Goal: Information Seeking & Learning: Check status

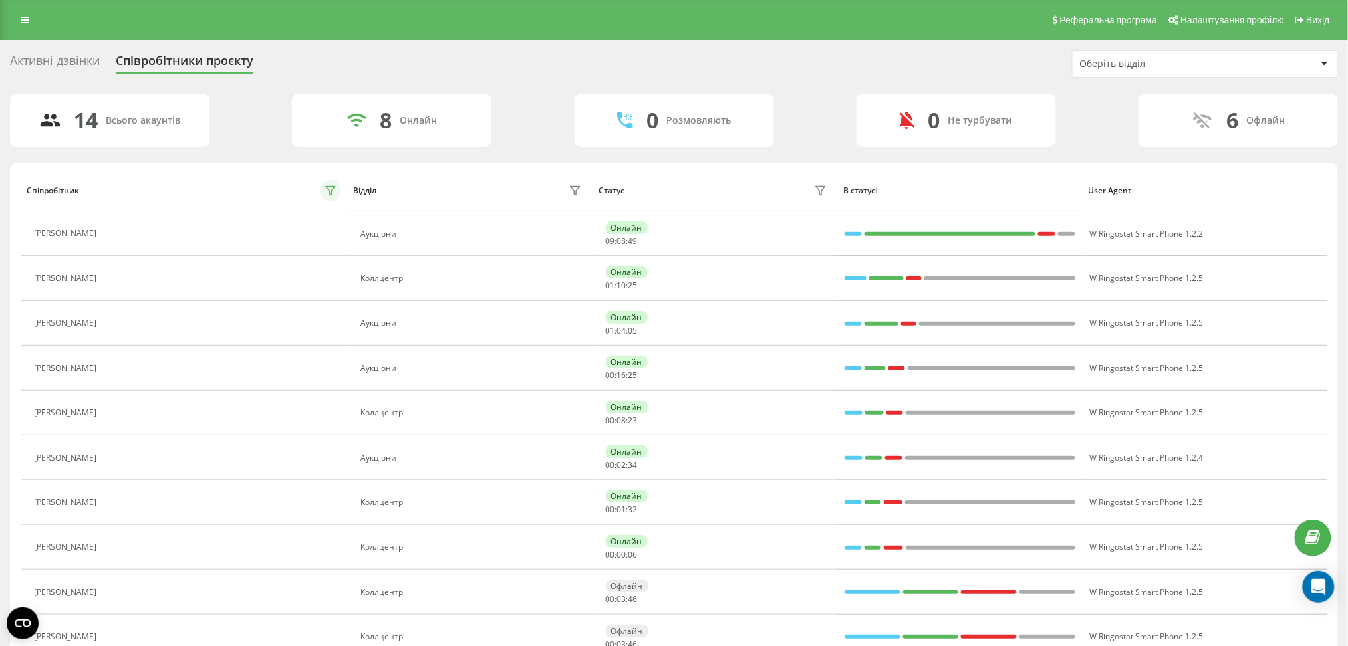
drag, startPoint x: 318, startPoint y: 181, endPoint x: 333, endPoint y: 188, distance: 16.7
click at [323, 185] on div "Співробітник" at bounding box center [184, 190] width 314 height 21
click at [335, 190] on icon at bounding box center [330, 191] width 11 height 11
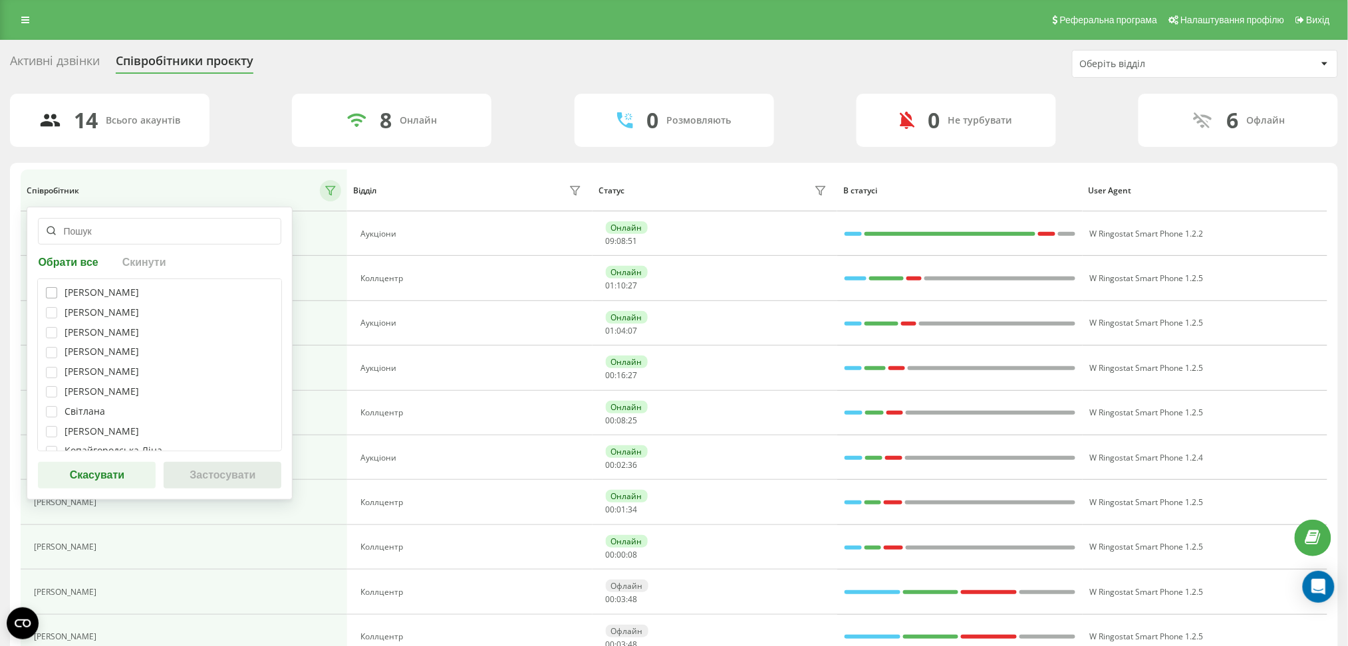
click at [57, 291] on div "Телеуця Марія" at bounding box center [159, 292] width 227 height 11
click at [50, 305] on div "Телеуця Марія Кристина Базан Марія Сперкач Ксенія Карамишева Владислава Прохоре…" at bounding box center [159, 365] width 245 height 173
click at [51, 287] on label at bounding box center [51, 287] width 11 height 0
checkbox input "true"
click at [52, 322] on div "Телеуця Марія Кристина Базан Марія Сперкач Ксенія Карамишева Владислава Прохоре…" at bounding box center [159, 365] width 245 height 173
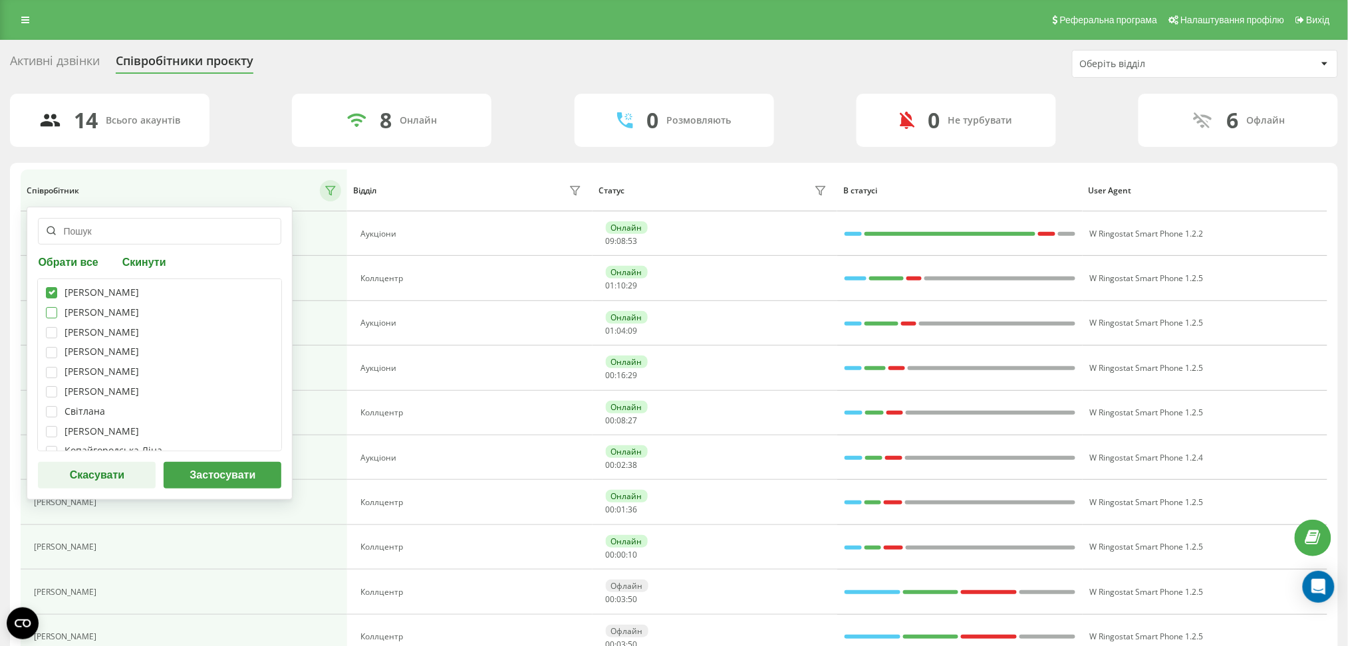
click at [55, 307] on label at bounding box center [51, 307] width 11 height 0
checkbox input "true"
click at [52, 327] on label at bounding box center [51, 327] width 11 height 0
checkbox input "true"
drag, startPoint x: 64, startPoint y: 370, endPoint x: 55, endPoint y: 358, distance: 14.8
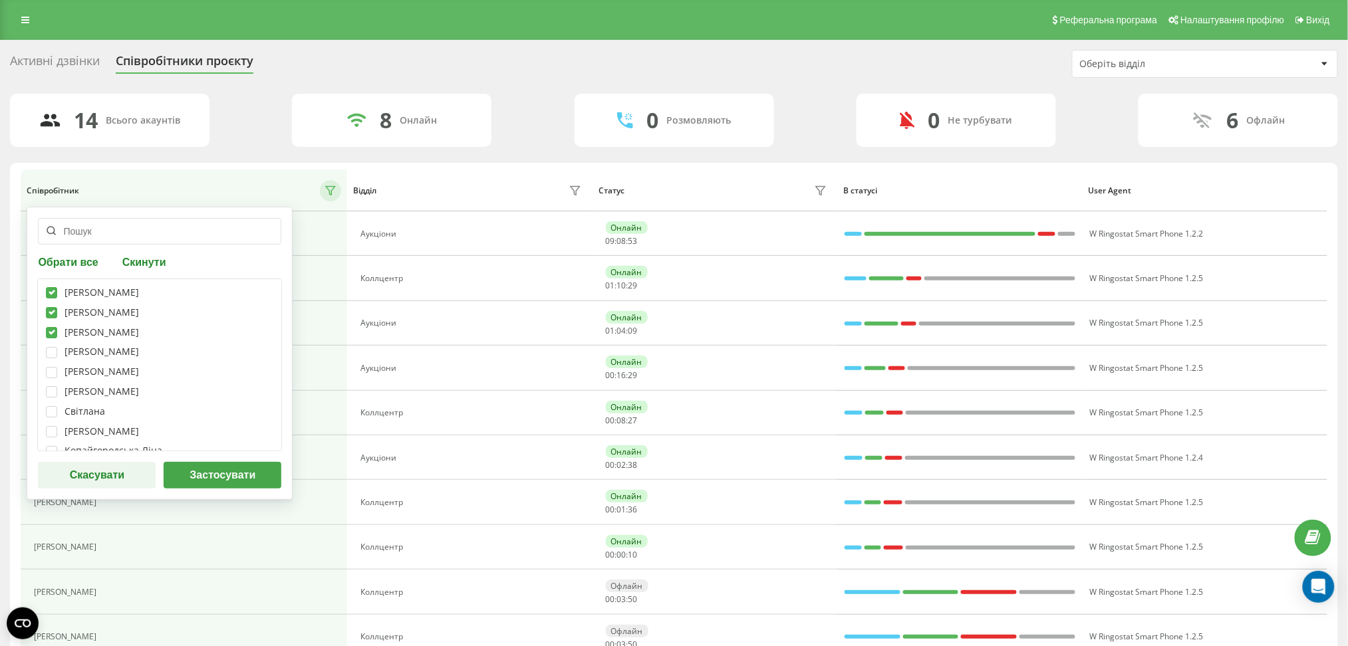
click at [64, 370] on div "[PERSON_NAME]" at bounding box center [159, 371] width 227 height 11
click at [51, 347] on label at bounding box center [51, 347] width 11 height 0
checkbox input "true"
click at [51, 367] on label at bounding box center [51, 367] width 11 height 0
checkbox input "true"
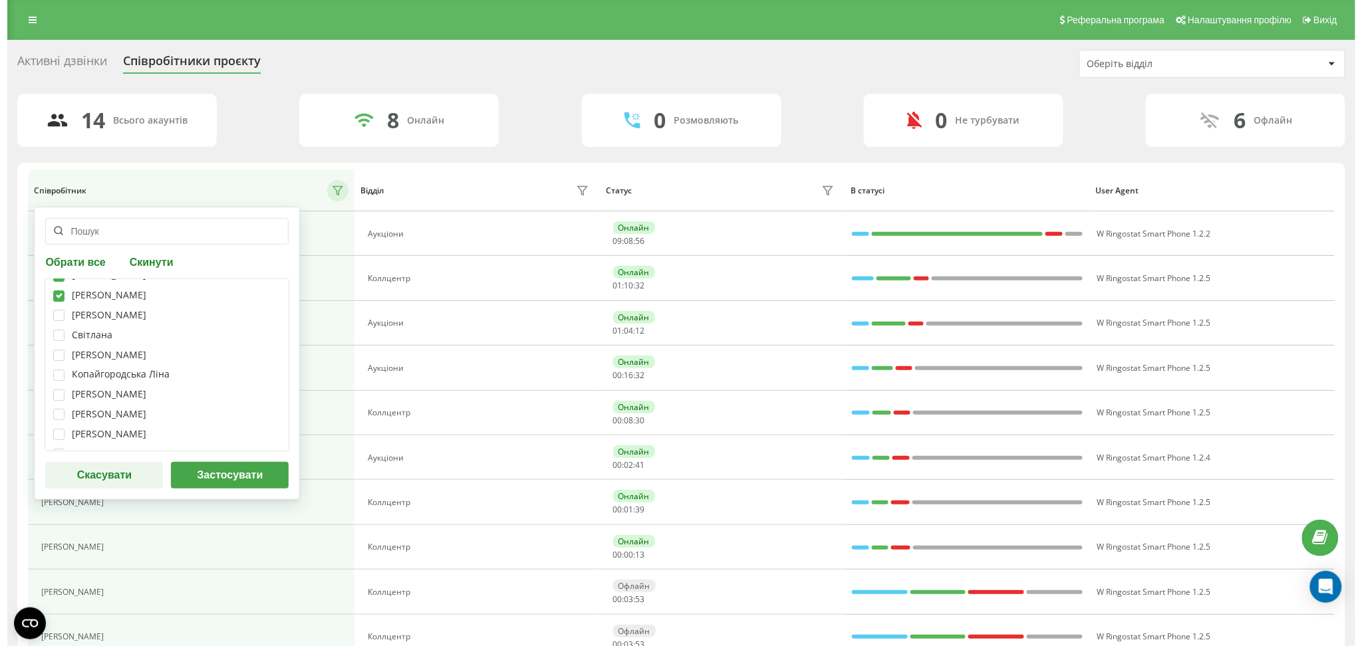
scroll to position [126, 0]
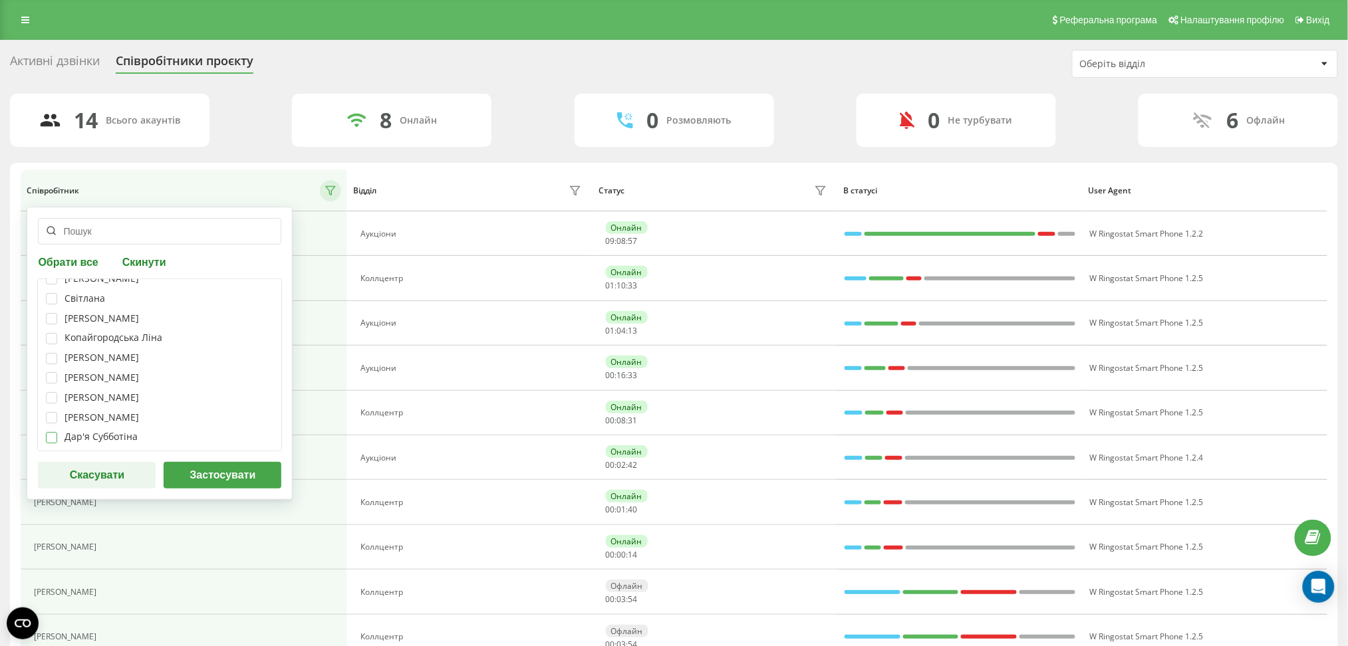
click at [50, 432] on label at bounding box center [51, 432] width 11 height 0
checkbox input "true"
click at [207, 471] on button "Застосувати" at bounding box center [223, 475] width 118 height 27
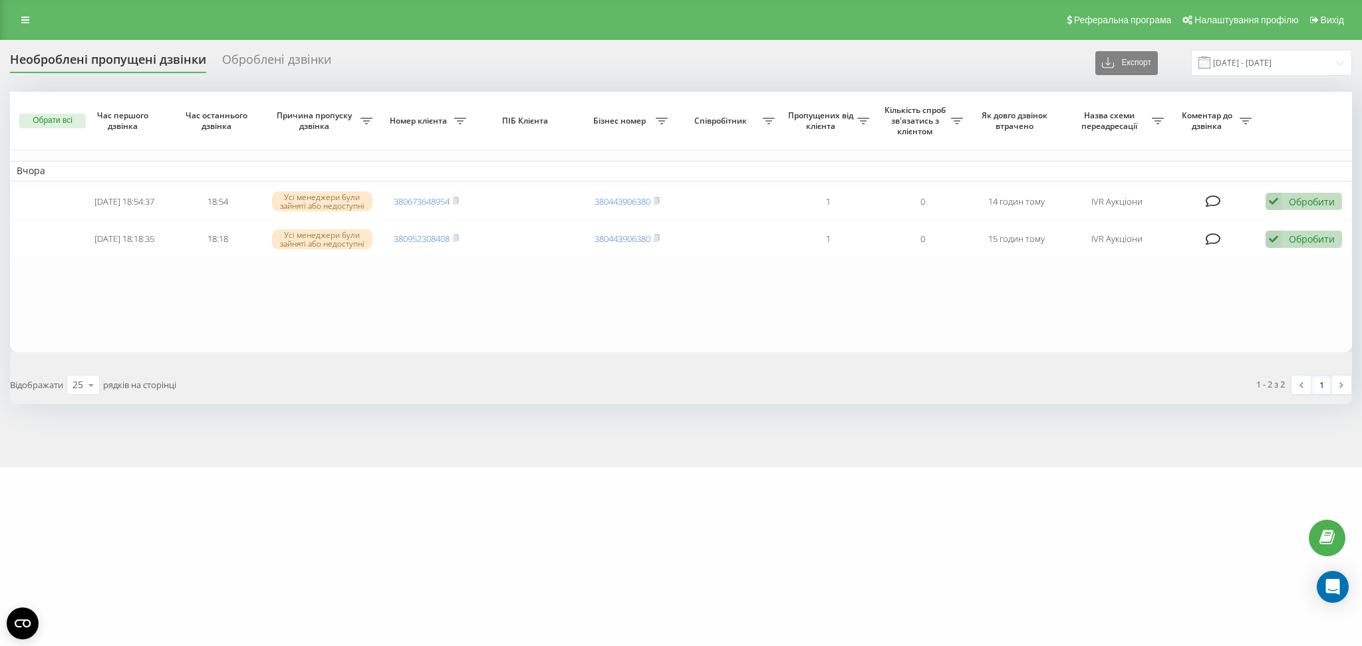
click at [470, 468] on div "Необроблені пропущені дзвінки Оброблені дзвінки Експорт .csv .xlsx 22.08.2025 -…" at bounding box center [681, 254] width 1362 height 428
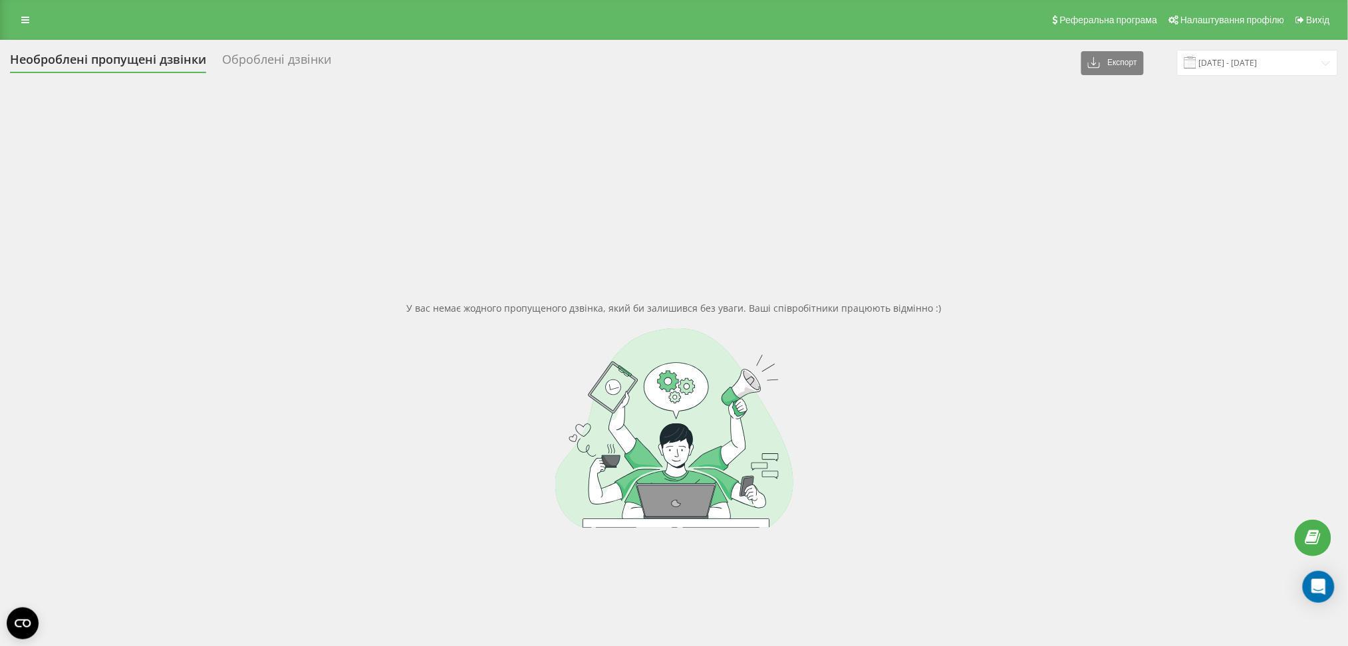
click at [450, 171] on div "У вас немає жодного пропущеного дзвінка, який би залишився без уваги. Ваші спів…" at bounding box center [674, 415] width 1328 height 646
click at [279, 61] on div "Оброблені дзвінки" at bounding box center [276, 63] width 109 height 21
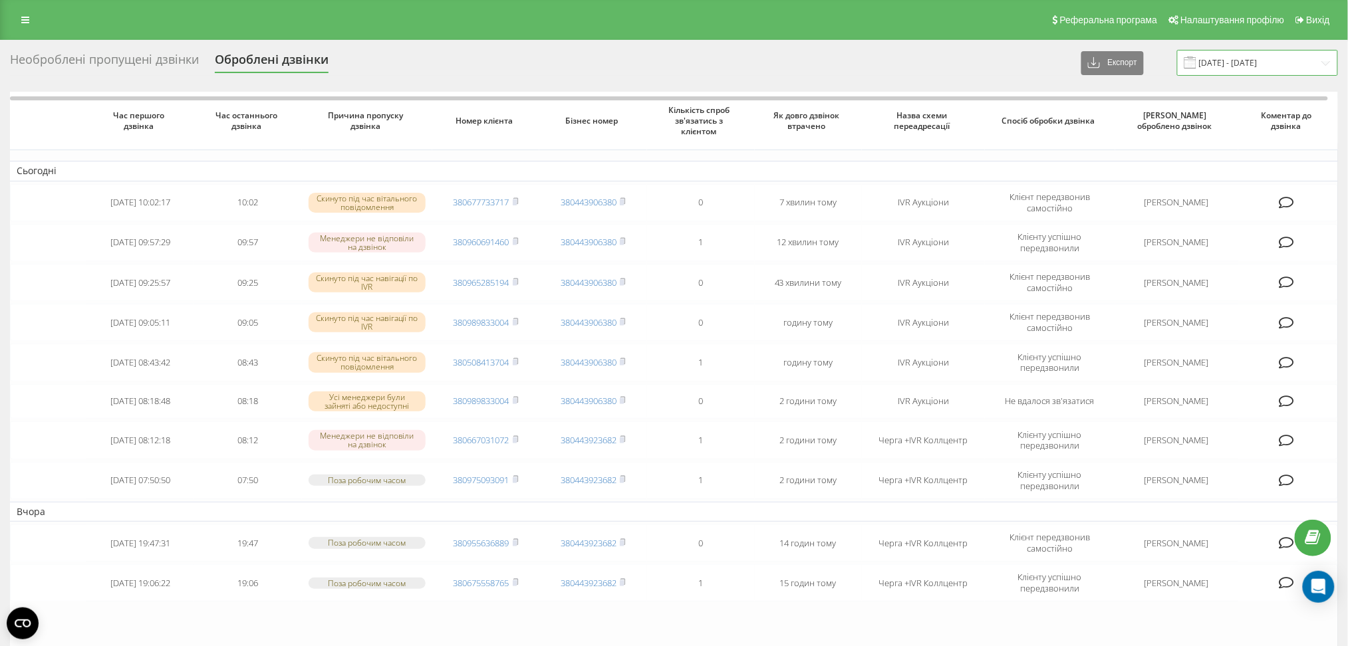
click at [1241, 50] on input "[DATE] - [DATE]" at bounding box center [1257, 63] width 161 height 26
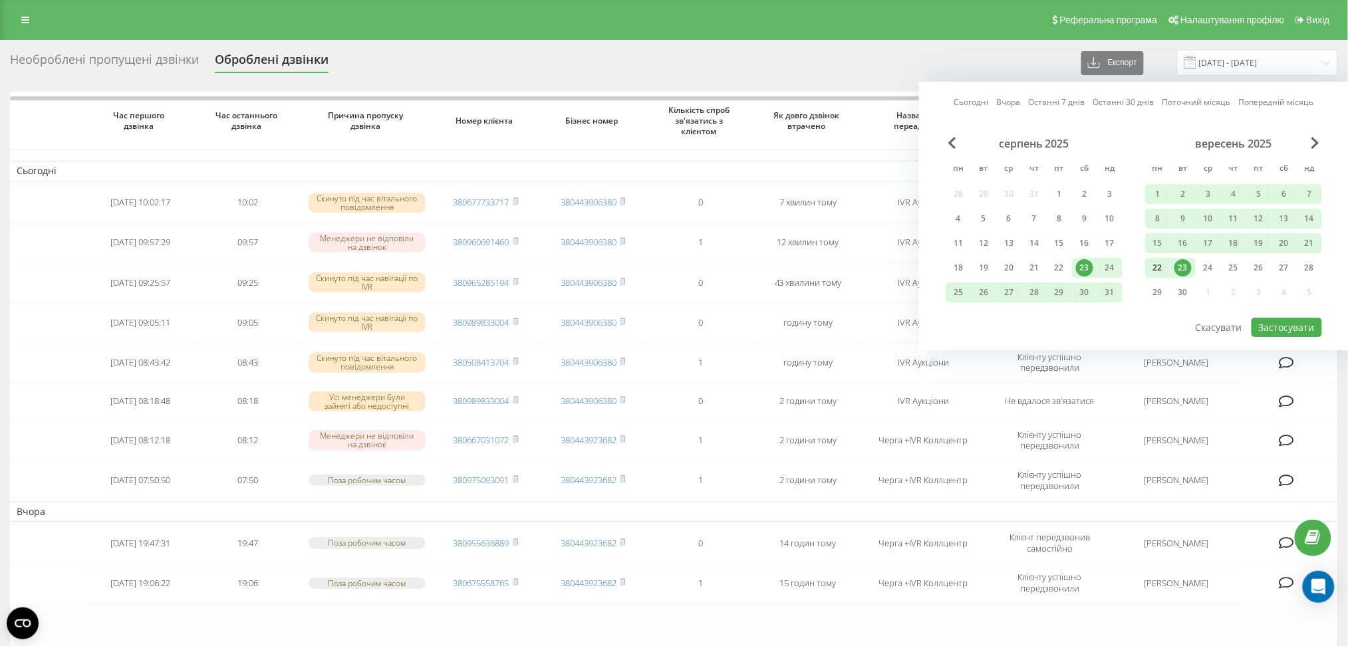
click at [1159, 263] on div "22" at bounding box center [1157, 267] width 17 height 17
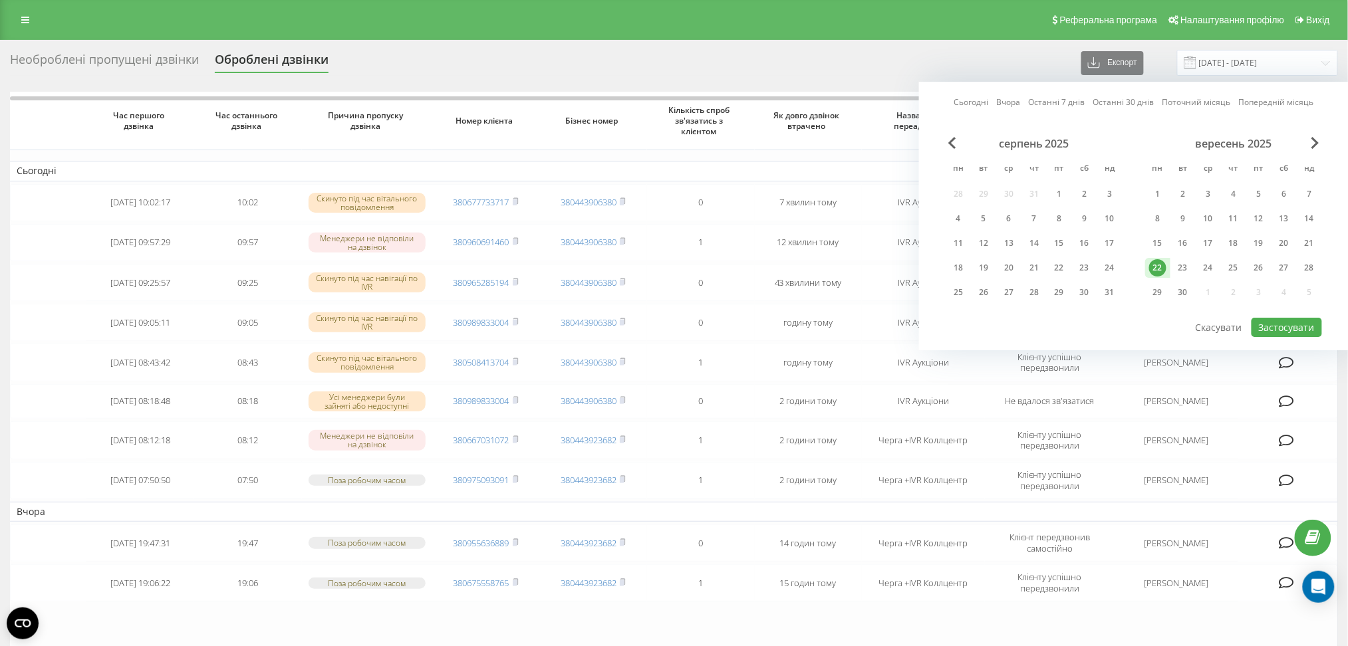
click at [1159, 263] on div "22" at bounding box center [1157, 267] width 17 height 17
click at [1286, 322] on button "Застосувати" at bounding box center [1287, 327] width 70 height 19
type input "22.09.2025 - 22.09.2025"
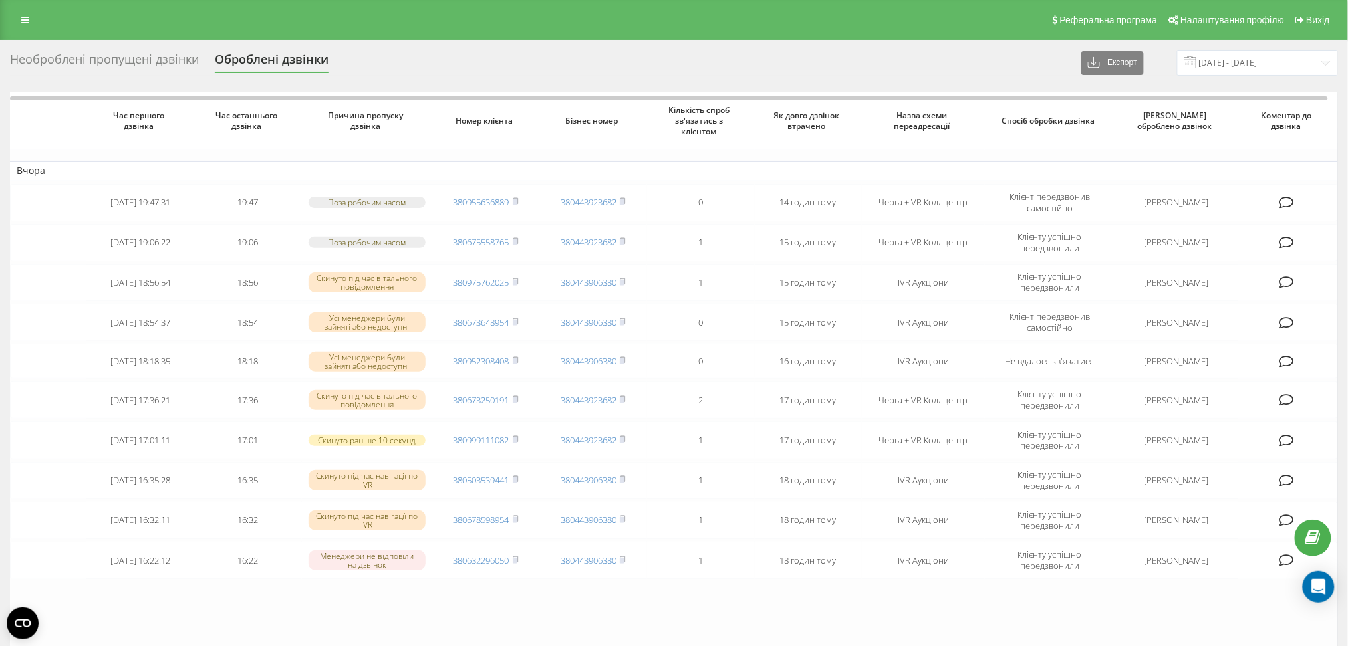
click at [938, 35] on div "Реферальна програма Налаштування профілю Вихід" at bounding box center [674, 20] width 1348 height 40
click at [1135, 65] on button "Експорт" at bounding box center [1112, 63] width 63 height 24
click at [1129, 106] on div ".xlsx" at bounding box center [1117, 112] width 70 height 24
click at [162, 54] on div "Необроблені пропущені дзвінки" at bounding box center [104, 63] width 189 height 21
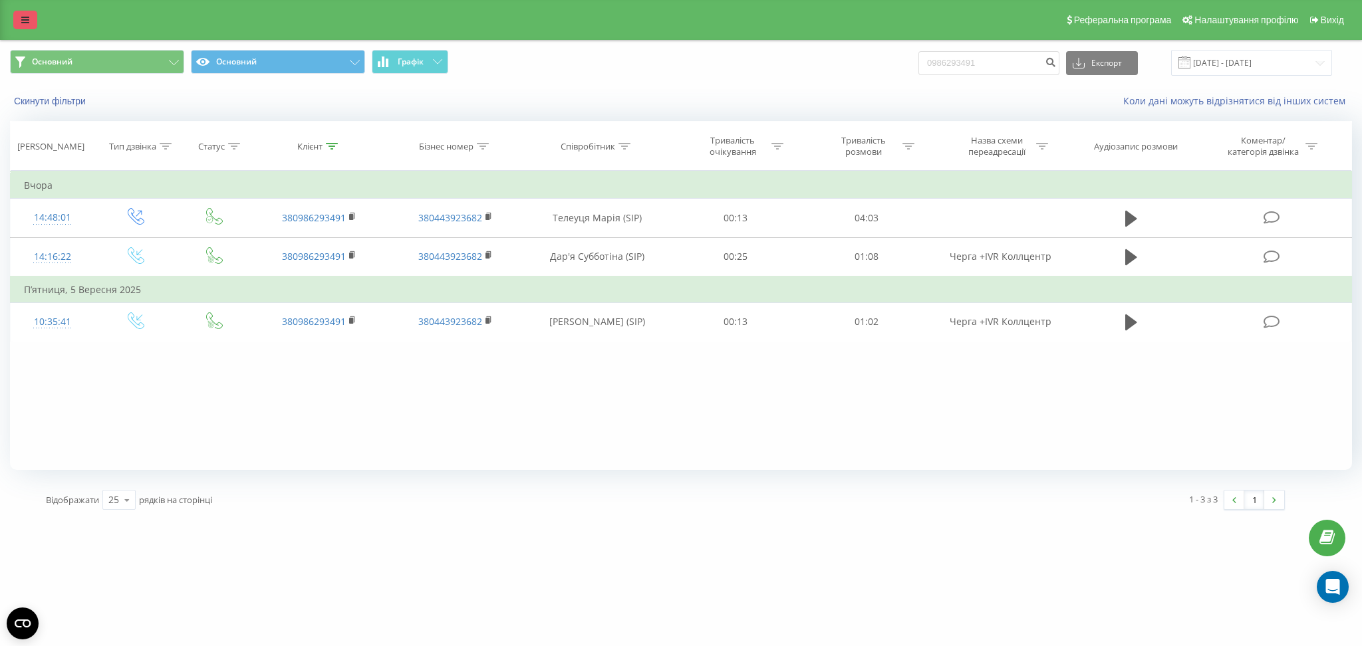
click at [27, 21] on icon at bounding box center [25, 19] width 8 height 9
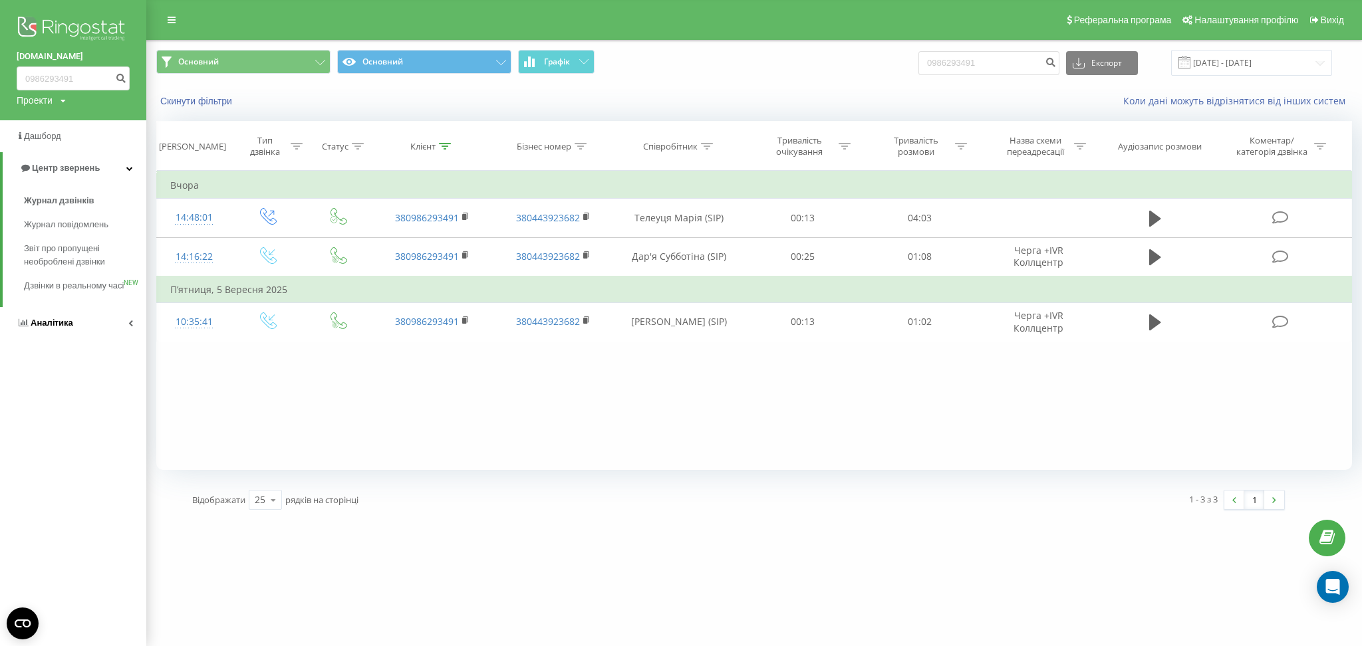
click at [122, 335] on link "Аналiтика" at bounding box center [73, 323] width 146 height 32
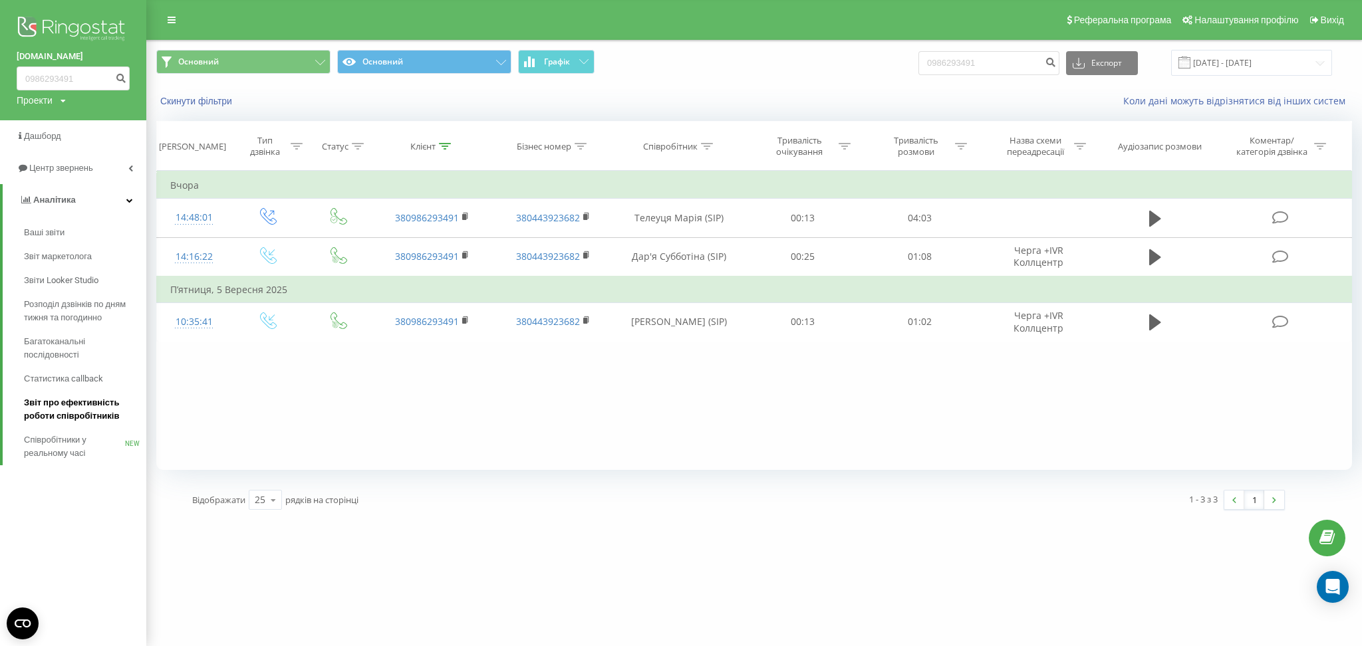
click at [68, 410] on span "Звіт про ефективність роботи співробітників" at bounding box center [82, 409] width 116 height 27
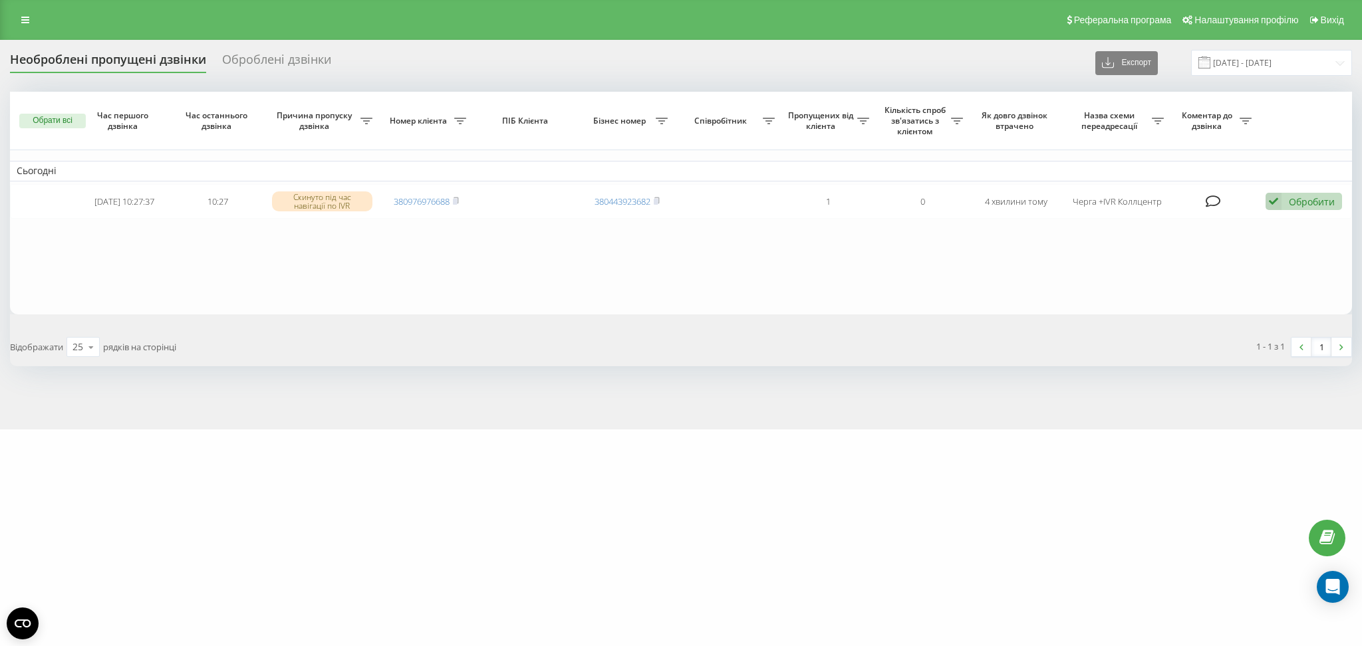
click at [763, 501] on div "e-tender.ua Проекти e-tender.ua Дашборд Центр звернень Журнал дзвінків Журнал п…" at bounding box center [681, 323] width 1362 height 646
drag, startPoint x: 367, startPoint y: 344, endPoint x: 382, endPoint y: 257, distance: 88.3
click at [367, 344] on div "Відображати 25 10 25 50 100 рядків на сторінці" at bounding box center [341, 347] width 680 height 39
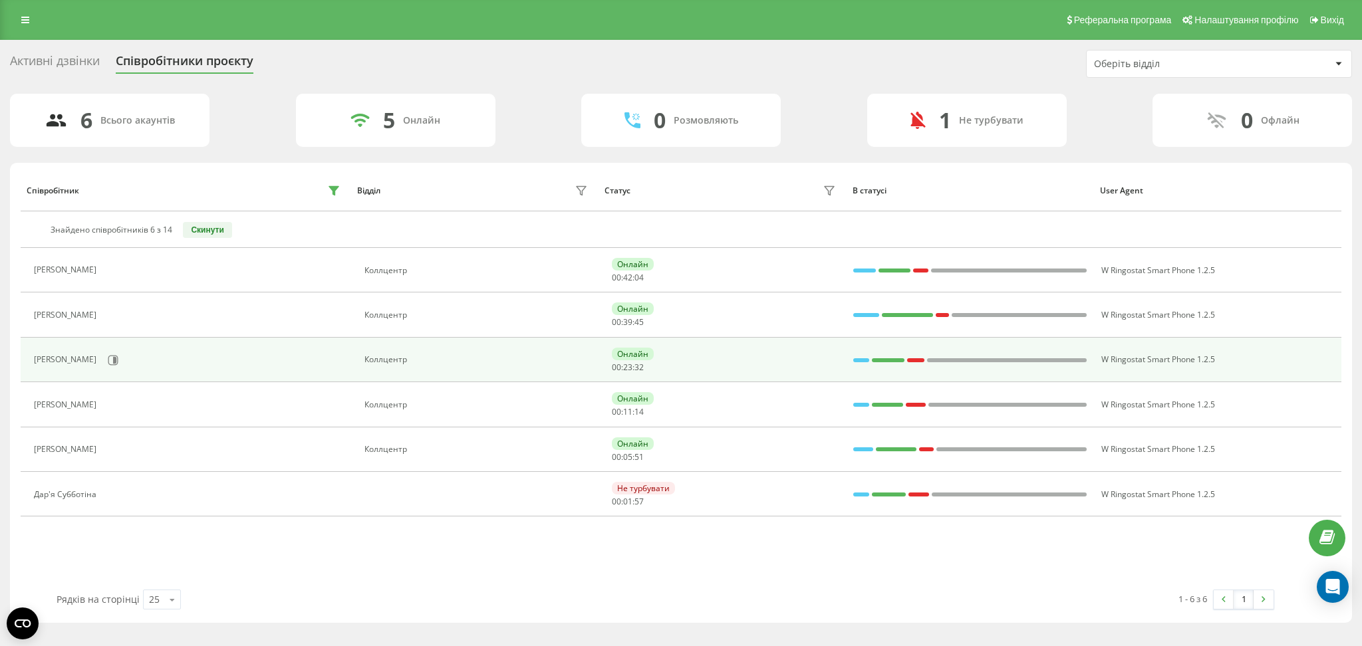
click at [117, 362] on div "Телеуця Марія" at bounding box center [189, 360] width 310 height 23
click at [111, 366] on button at bounding box center [113, 360] width 20 height 20
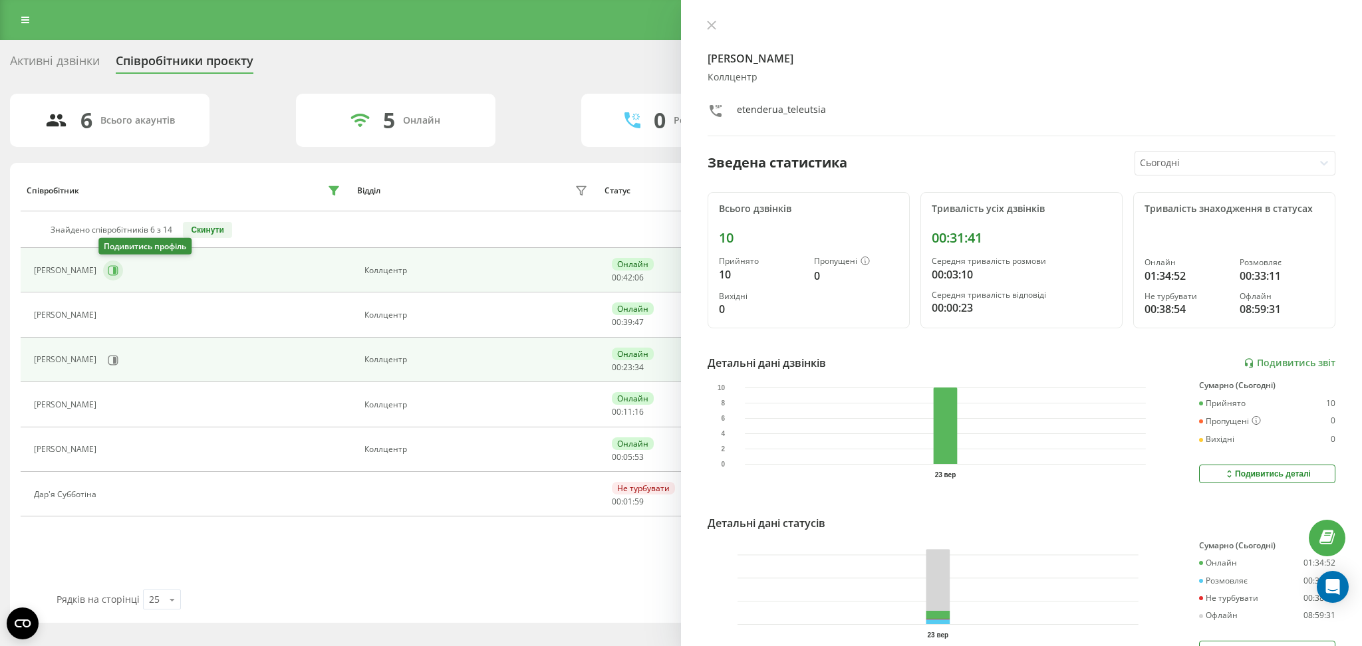
click at [103, 270] on button at bounding box center [113, 271] width 20 height 20
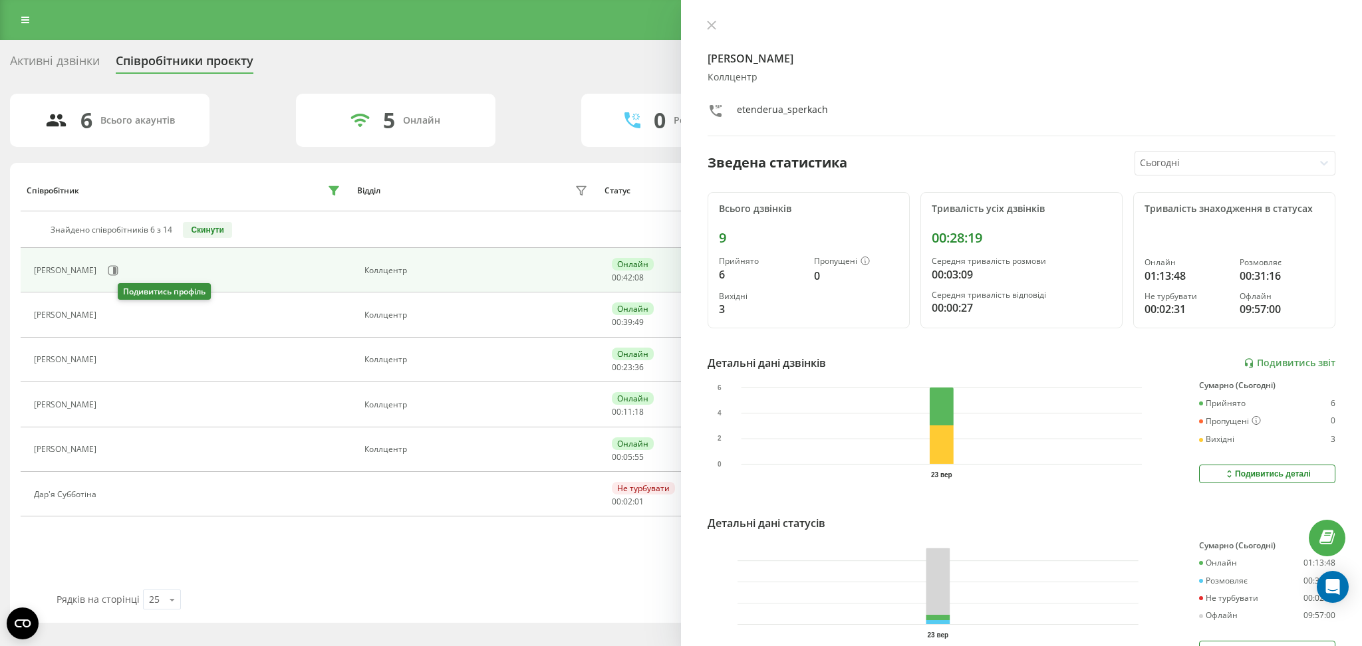
click at [116, 311] on icon at bounding box center [111, 316] width 10 height 10
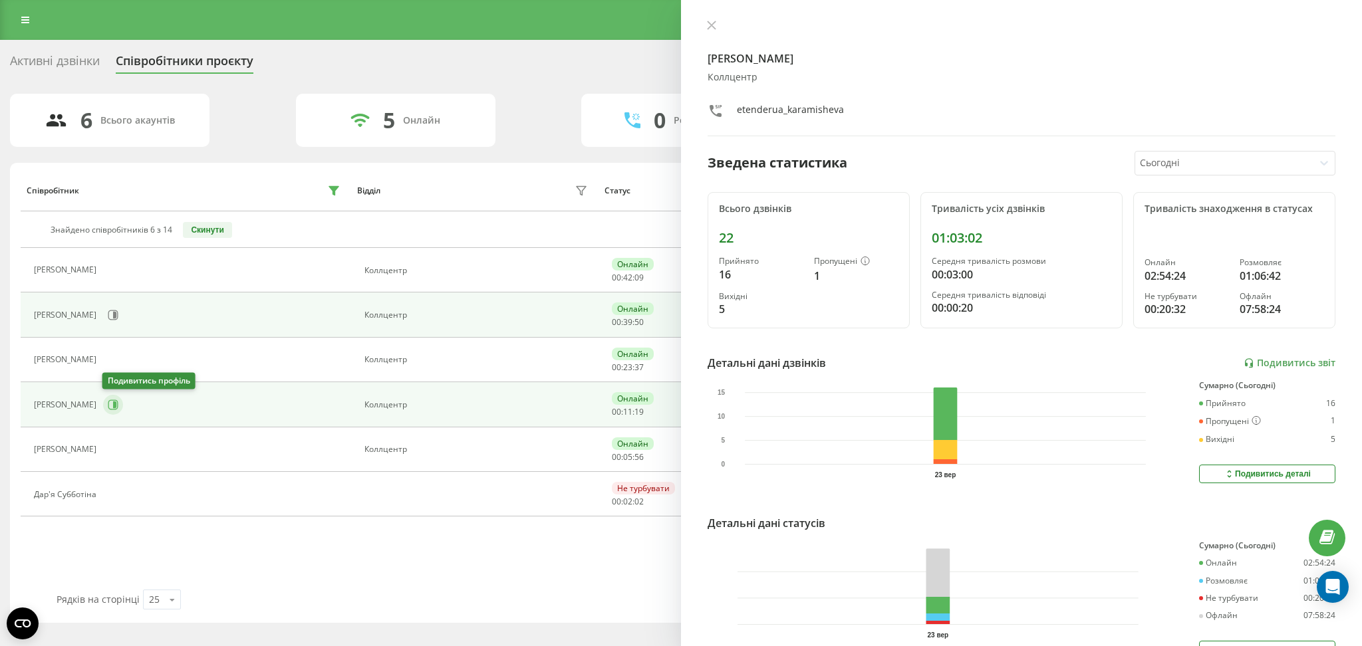
click at [119, 405] on button at bounding box center [113, 405] width 20 height 20
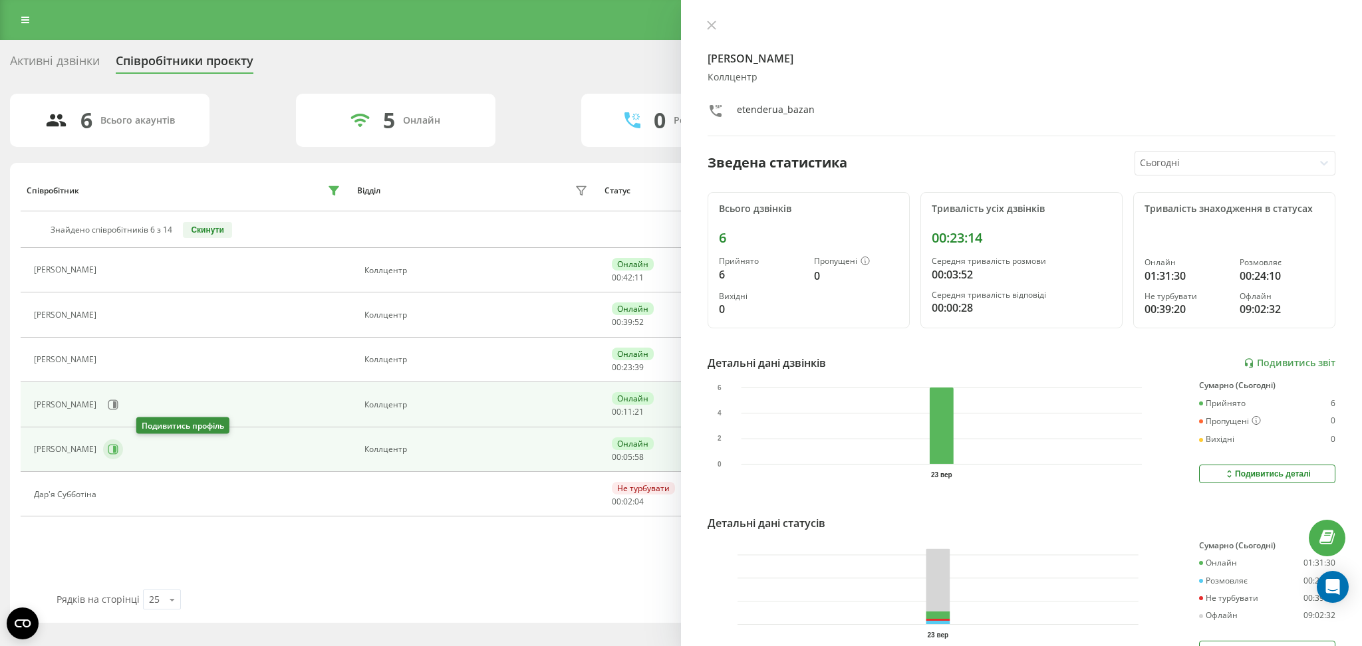
click at [123, 442] on button at bounding box center [113, 450] width 20 height 20
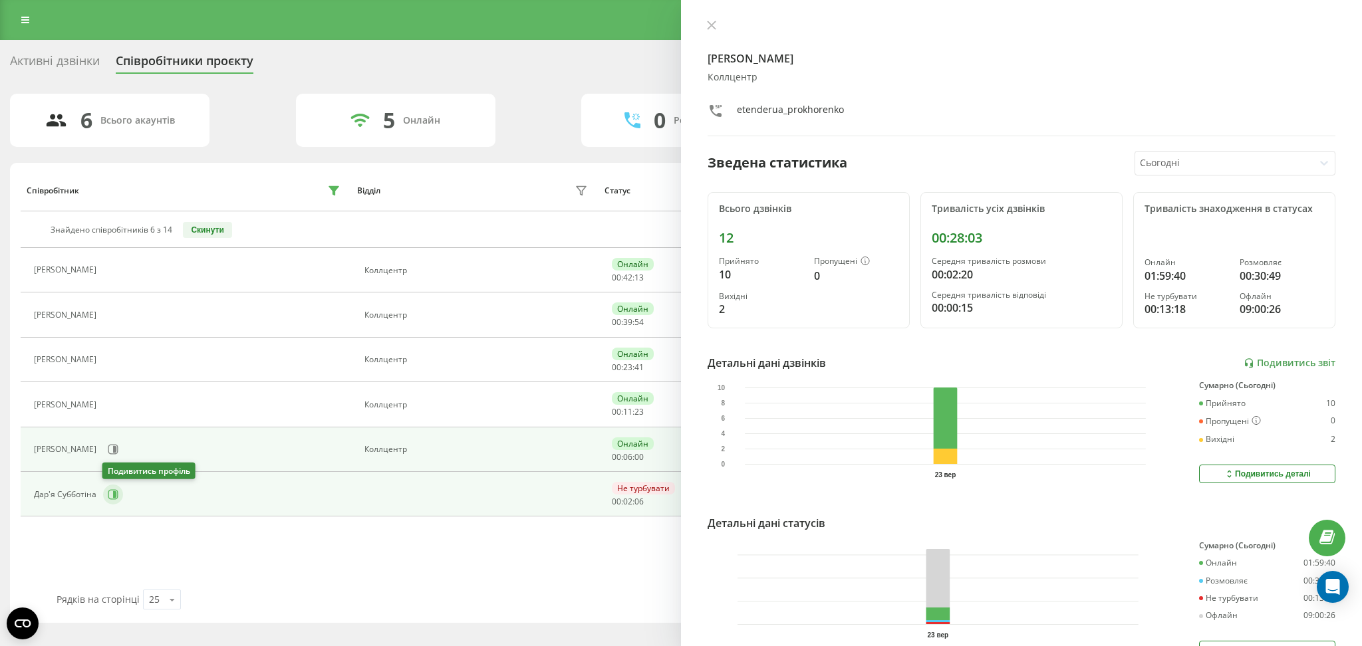
click at [115, 493] on icon at bounding box center [113, 494] width 11 height 11
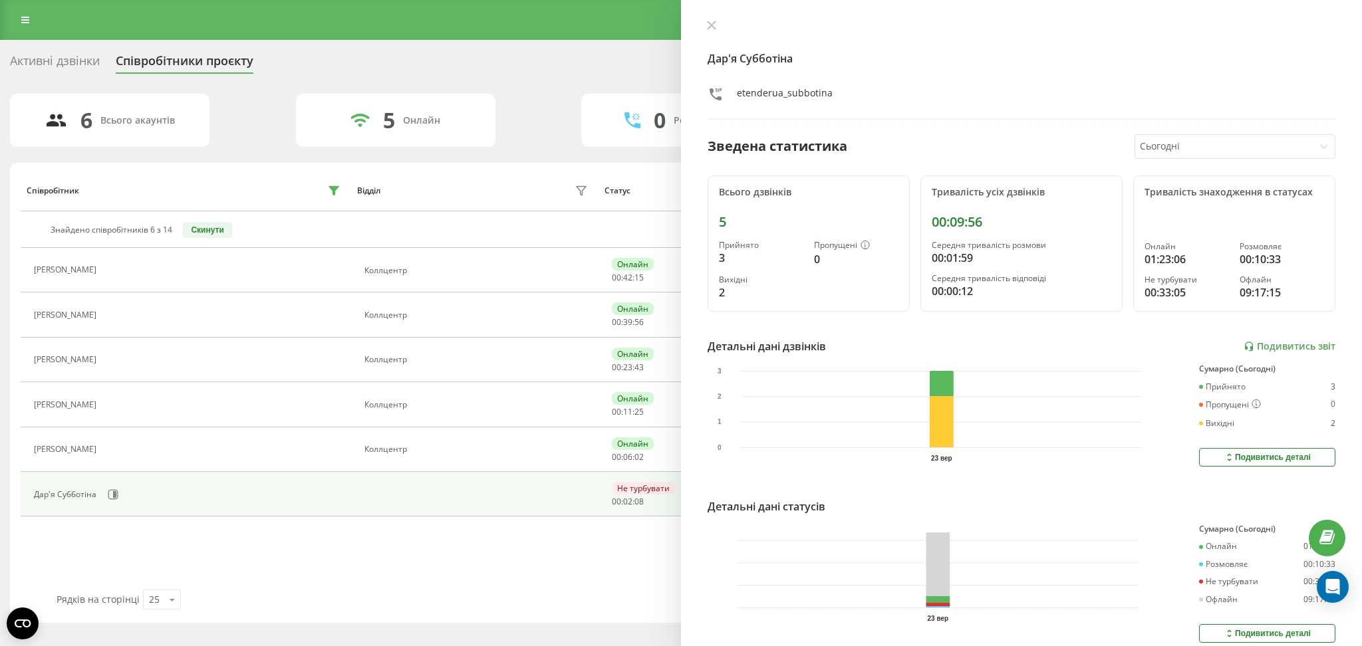
click at [698, 25] on div "Дар'я Субботіна etenderua_subbotina Зведена статистика Сьогодні Всього дзвінків…" at bounding box center [1021, 323] width 681 height 646
click at [708, 34] on div "Дар'я Субботіна etenderua_subbotina" at bounding box center [1022, 70] width 628 height 100
click at [710, 13] on div "Дар'я Субботіна etenderua_subbotina Зведена статистика Сьогодні Всього дзвінків…" at bounding box center [1021, 323] width 681 height 646
click at [707, 31] on button at bounding box center [711, 26] width 17 height 13
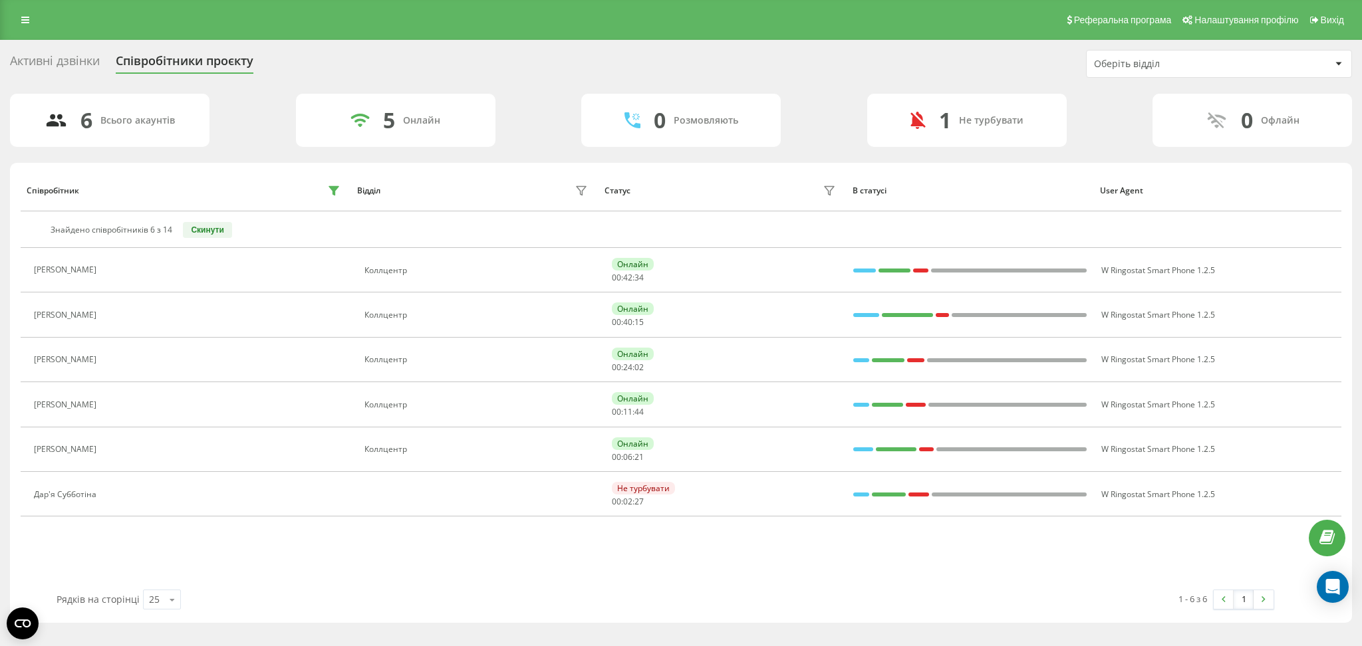
click at [467, 579] on div "Співробітник Відділ Статус В статусі User Agent Знайдено співробітників 6 з 14 …" at bounding box center [681, 380] width 1321 height 420
